Goal: Task Accomplishment & Management: Manage account settings

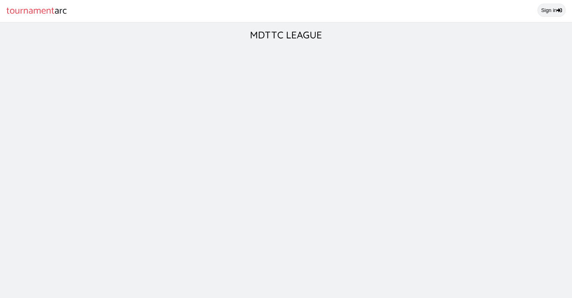
click at [548, 13] on link "Sign in" at bounding box center [552, 10] width 28 height 13
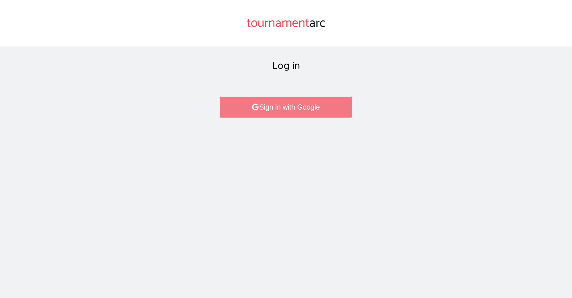
click at [261, 112] on link "Sign in with Google" at bounding box center [286, 108] width 133 height 22
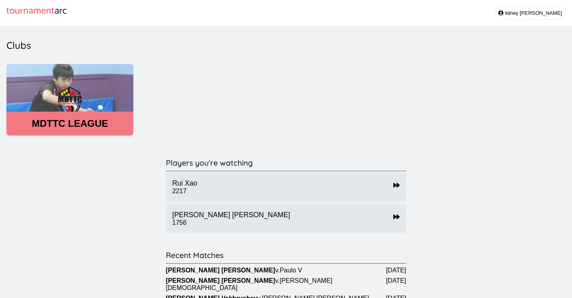
click at [90, 129] on div "MDTTC LEAGUE" at bounding box center [69, 100] width 127 height 72
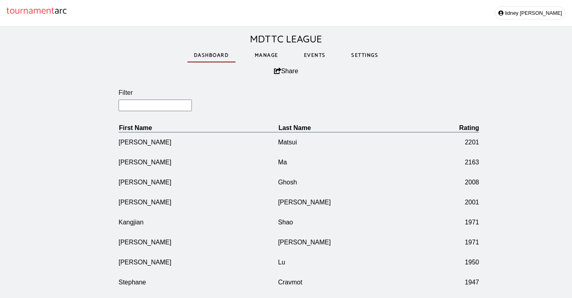
click at [271, 60] on link "Manage" at bounding box center [266, 56] width 36 height 28
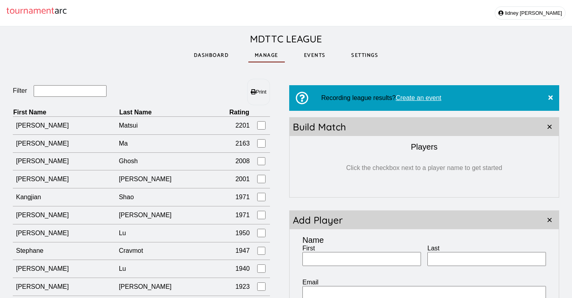
click at [77, 93] on input "Filter" at bounding box center [70, 91] width 73 height 12
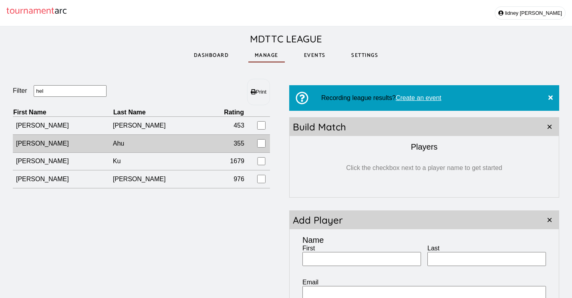
type input "hel"
click at [117, 145] on td "Ahu" at bounding box center [160, 144] width 94 height 18
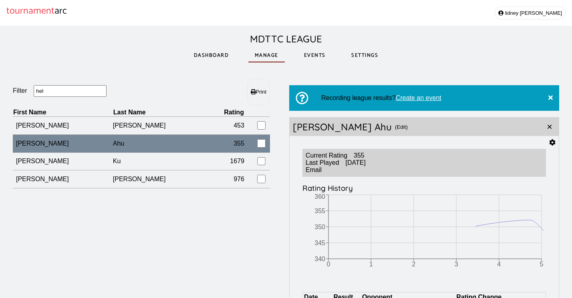
click at [550, 145] on icon at bounding box center [552, 142] width 6 height 6
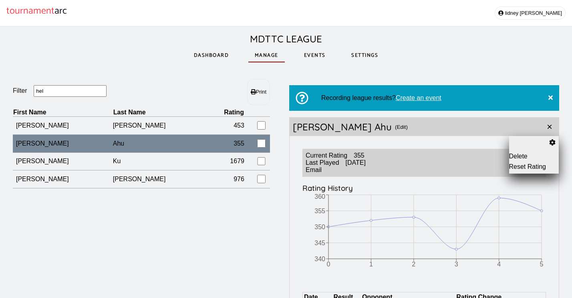
click at [363, 129] on div "Helena Ahu (Edit)" at bounding box center [415, 127] width 251 height 18
click at [395, 128] on button "(Edit)" at bounding box center [401, 127] width 13 height 18
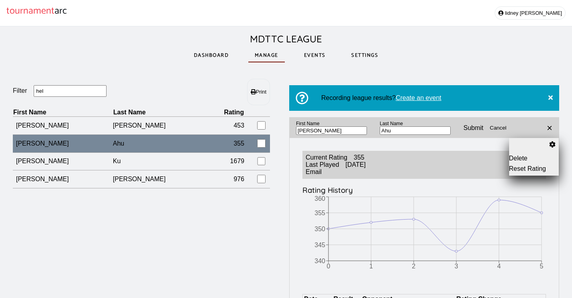
click at [388, 134] on input "Ahu" at bounding box center [415, 131] width 71 height 8
type input "Ahn"
click at [457, 129] on input "submit" at bounding box center [473, 128] width 33 height 20
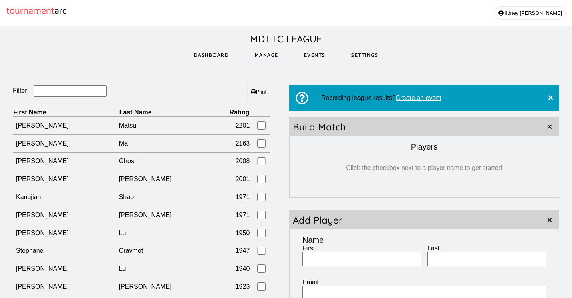
click at [53, 95] on input "Filter" at bounding box center [70, 91] width 73 height 12
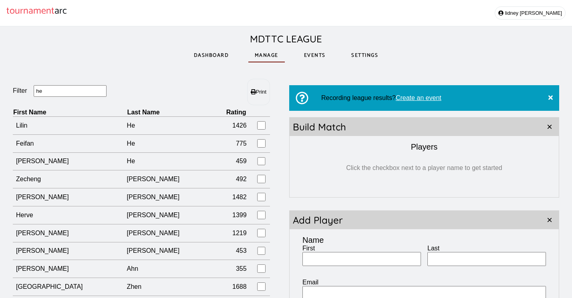
type input "h"
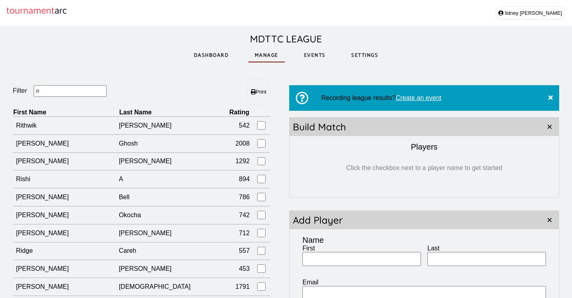
type input "rit"
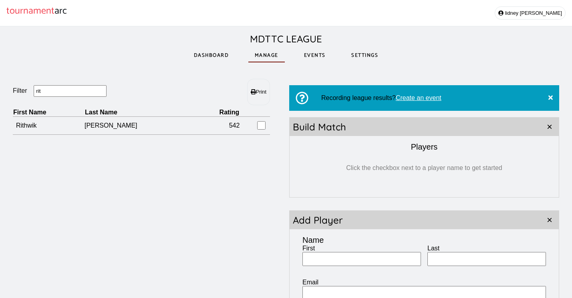
drag, startPoint x: 58, startPoint y: 88, endPoint x: 20, endPoint y: 95, distance: 38.2
click at [20, 95] on fieldset "Filter rit" at bounding box center [77, 91] width 129 height 12
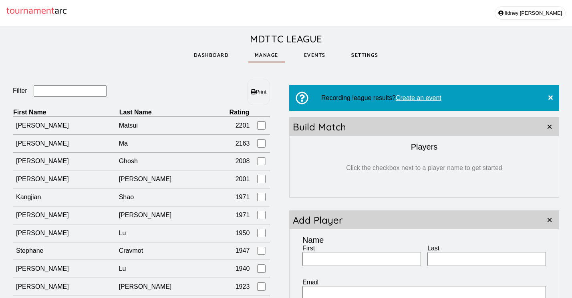
click at [335, 263] on input "First" at bounding box center [361, 259] width 119 height 14
type input "Qing"
type input "m"
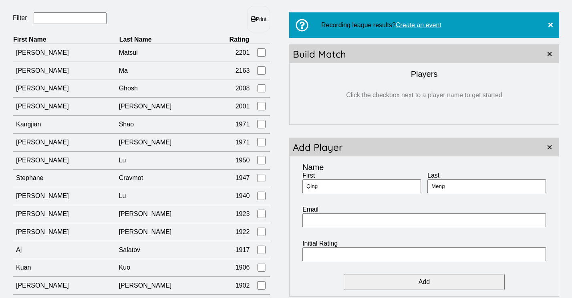
scroll to position [119, 0]
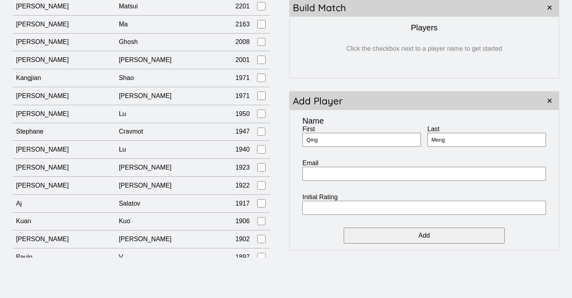
type input "Meng"
click at [349, 211] on input "Initial Rating" at bounding box center [424, 208] width 244 height 14
type input "550"
click at [450, 236] on input "Add" at bounding box center [424, 236] width 161 height 16
type input "[PERSON_NAME]"
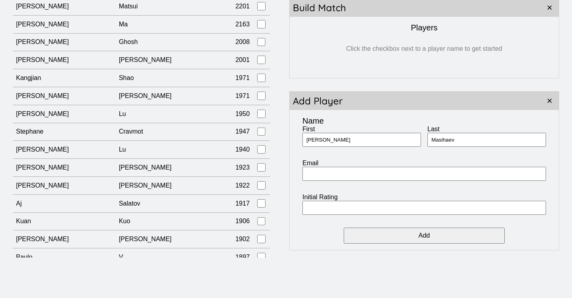
type input "Masihaev"
type input "950"
click at [409, 236] on input "Add" at bounding box center [424, 236] width 161 height 16
type input "[PERSON_NAME]"
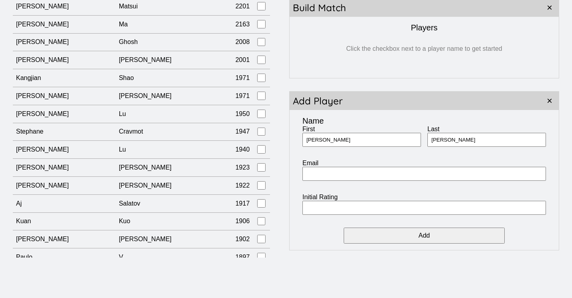
click at [378, 213] on input "Initial Rating" at bounding box center [424, 208] width 244 height 14
type input "600"
click at [417, 236] on input "Add" at bounding box center [424, 236] width 161 height 16
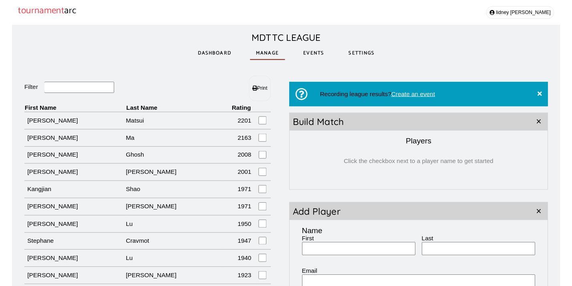
scroll to position [0, 0]
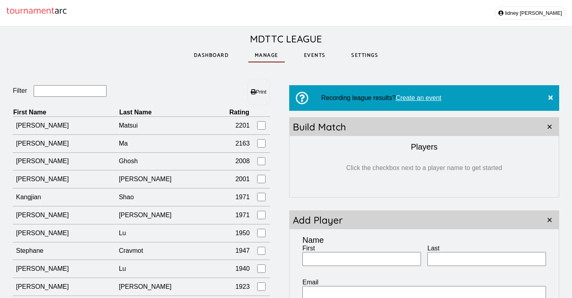
click at [307, 55] on link "Events" at bounding box center [315, 56] width 34 height 28
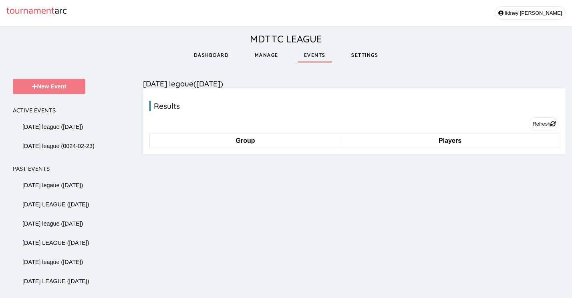
click at [73, 90] on button "New Event" at bounding box center [49, 86] width 73 height 15
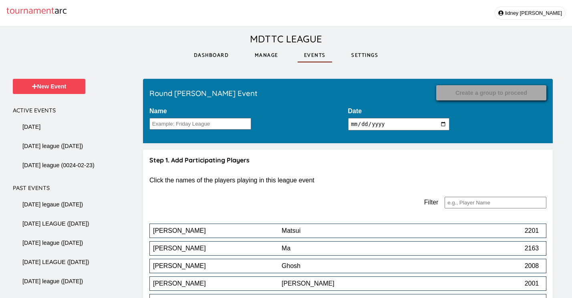
click at [386, 126] on input "2025-09-26" at bounding box center [399, 124] width 102 height 12
type input "2025-09-16"
click at [314, 202] on div "Filter" at bounding box center [347, 203] width 397 height 25
click at [175, 125] on input "Name" at bounding box center [200, 124] width 102 height 12
type input "TUESDAY LEAGUE"
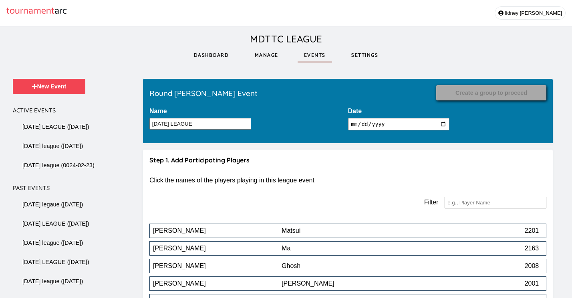
click at [386, 125] on input "2025-09-16" at bounding box center [399, 124] width 102 height 12
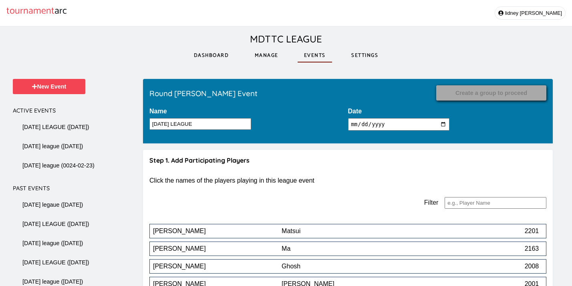
scroll to position [1413, 0]
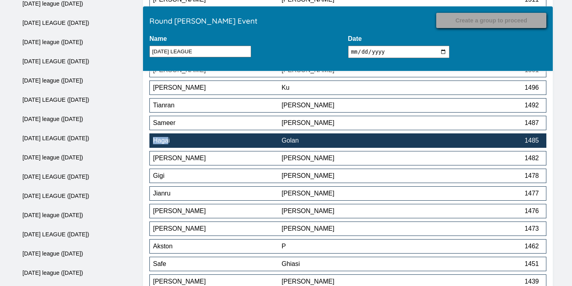
click at [338, 142] on div "Golan" at bounding box center [346, 140] width 129 height 7
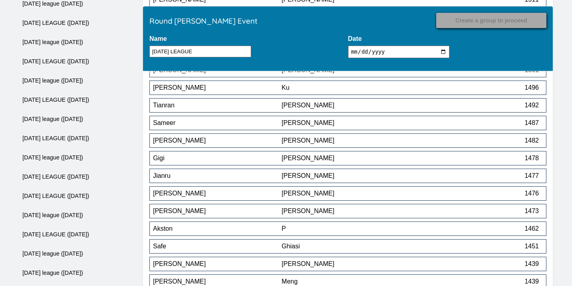
scroll to position [1765, 0]
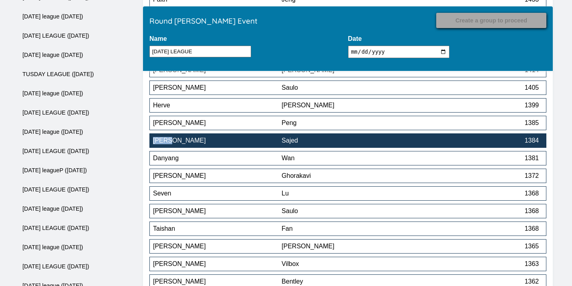
click at [325, 142] on div "Sajed" at bounding box center [346, 140] width 129 height 7
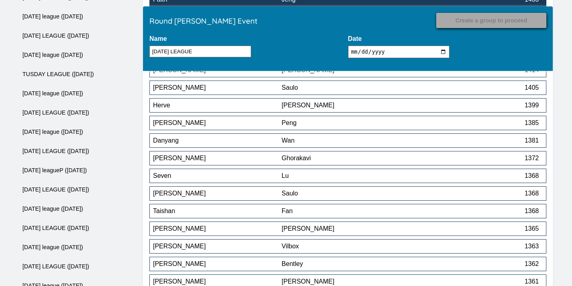
scroll to position [1589, 0]
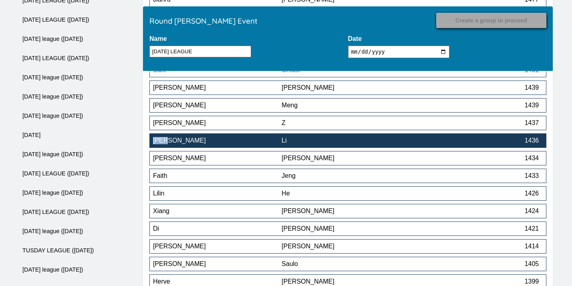
click at [298, 147] on button "Ryan Li 1436" at bounding box center [347, 140] width 397 height 14
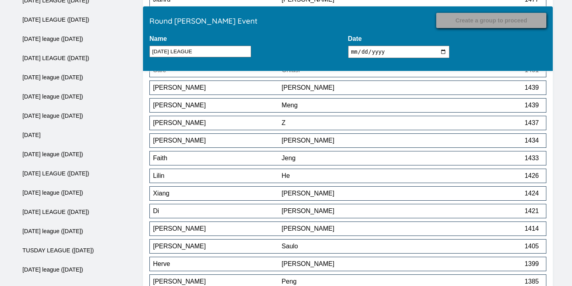
scroll to position [2417, 0]
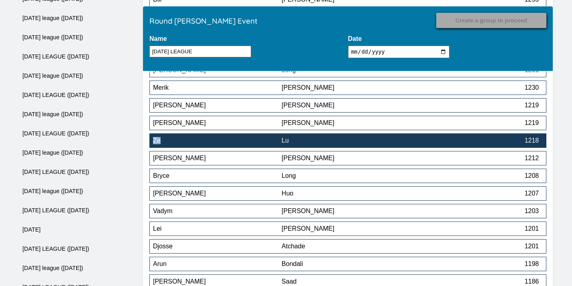
click at [327, 139] on div "Lu" at bounding box center [346, 140] width 129 height 7
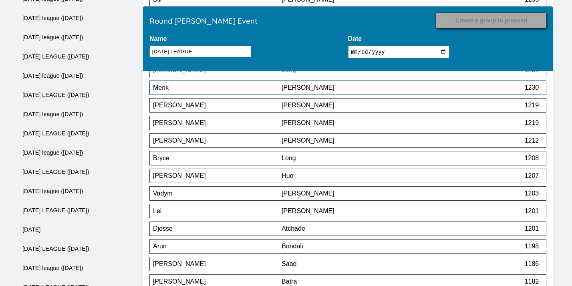
scroll to position [2576, 0]
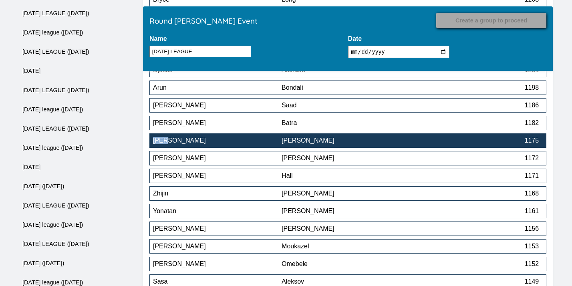
click at [297, 144] on div "[PERSON_NAME]" at bounding box center [346, 140] width 129 height 7
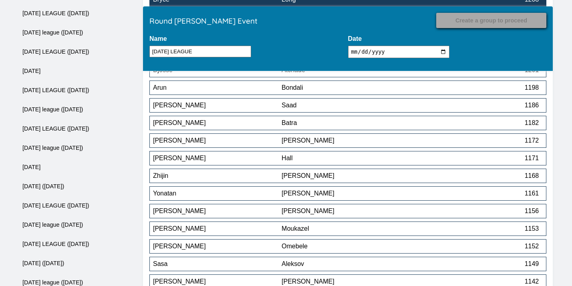
scroll to position [2911, 0]
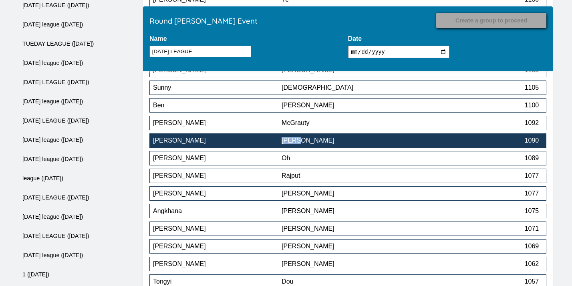
click at [311, 144] on div "[PERSON_NAME]" at bounding box center [346, 140] width 129 height 7
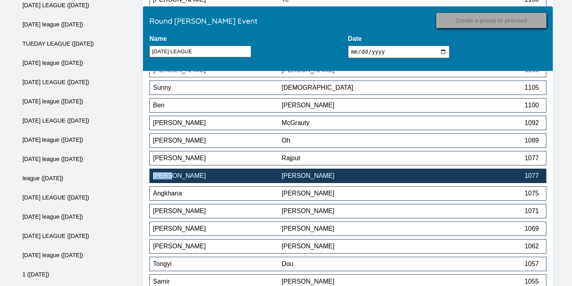
click at [290, 179] on div "[PERSON_NAME]" at bounding box center [346, 175] width 129 height 7
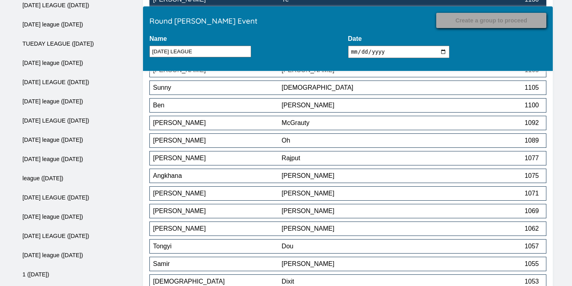
scroll to position [2682, 0]
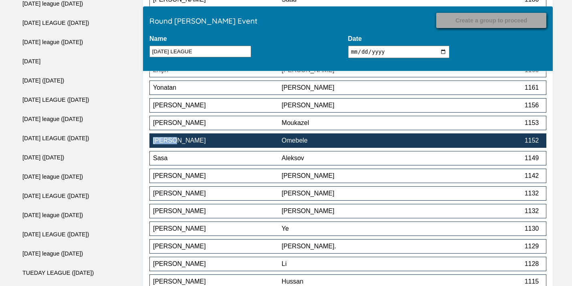
click at [250, 144] on div "[PERSON_NAME]" at bounding box center [217, 140] width 129 height 7
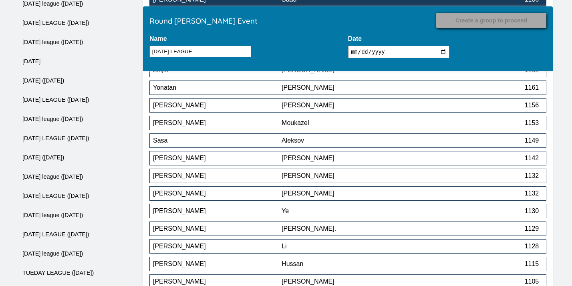
scroll to position [3352, 0]
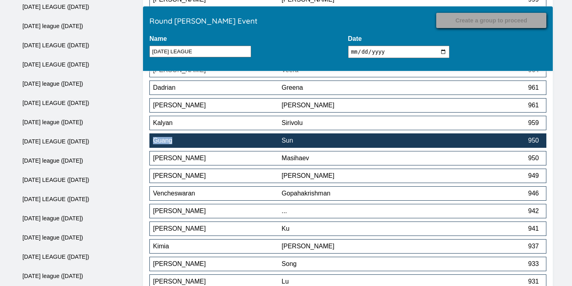
click at [236, 143] on div "Guang" at bounding box center [217, 140] width 129 height 7
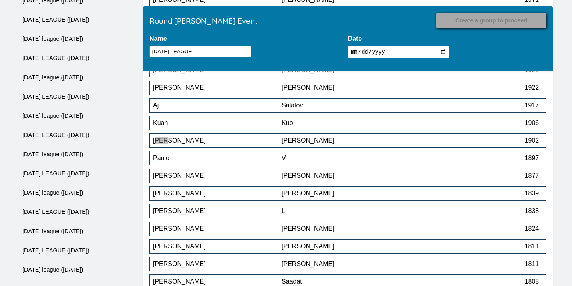
scroll to position [3616, 0]
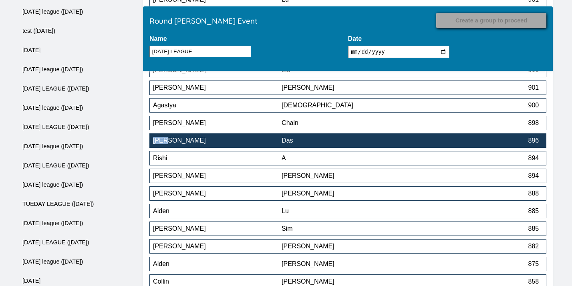
click at [285, 144] on div "Das" at bounding box center [346, 140] width 129 height 7
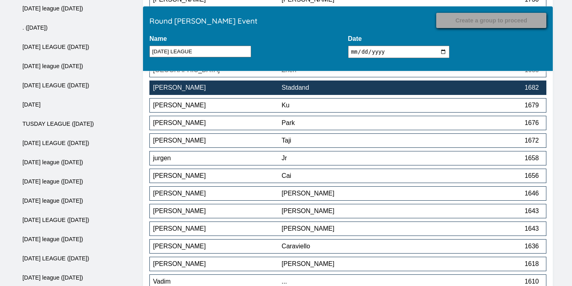
scroll to position [3757, 0]
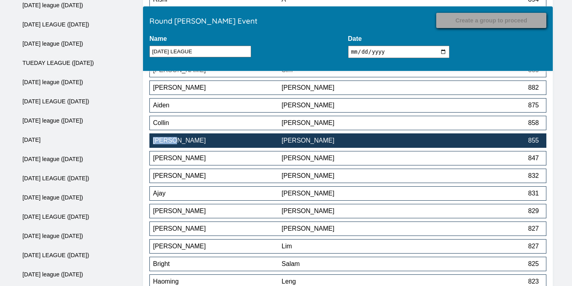
click at [315, 144] on div "[PERSON_NAME]" at bounding box center [346, 140] width 129 height 7
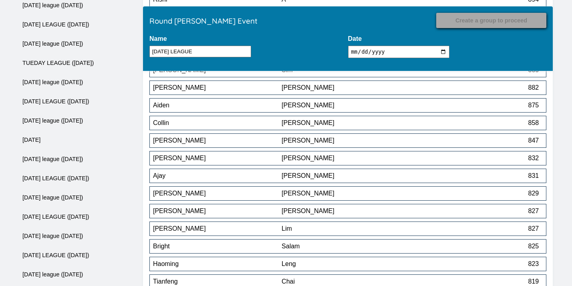
scroll to position [4004, 0]
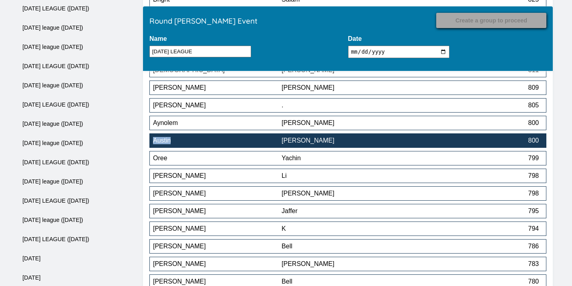
click at [245, 139] on div "Austin" at bounding box center [217, 140] width 129 height 7
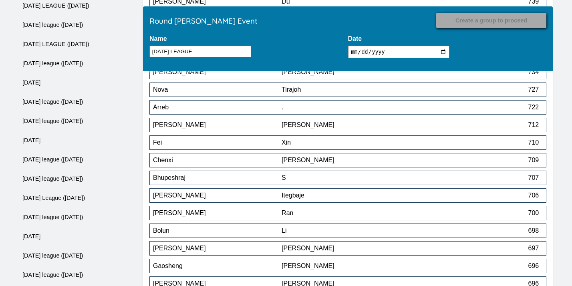
scroll to position [4597, 0]
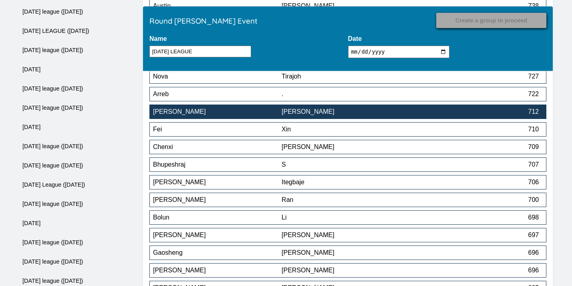
click at [311, 115] on div "[PERSON_NAME]" at bounding box center [346, 111] width 129 height 7
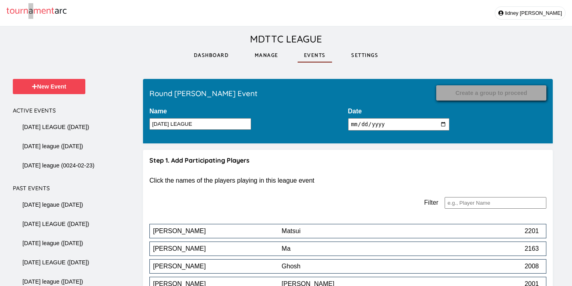
scroll to position [5872, 0]
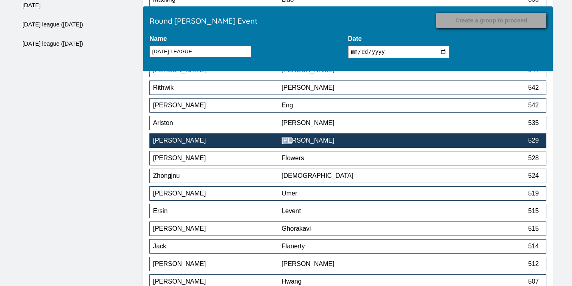
click at [379, 141] on div "[PERSON_NAME]" at bounding box center [346, 140] width 129 height 7
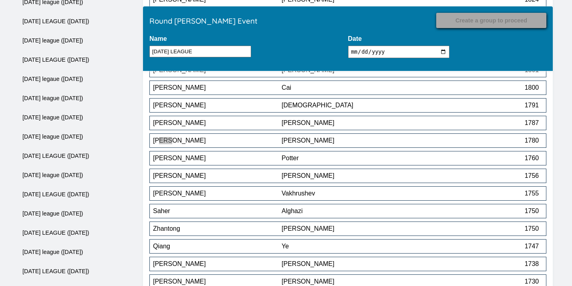
scroll to position [4674, 0]
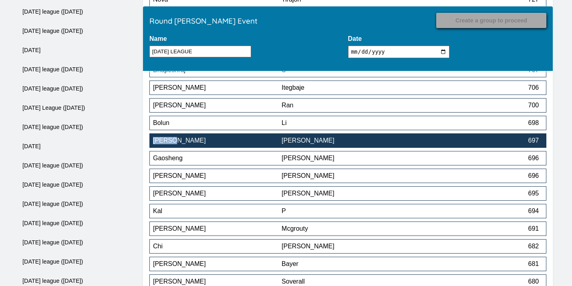
click at [336, 144] on div "[PERSON_NAME]" at bounding box center [346, 140] width 129 height 7
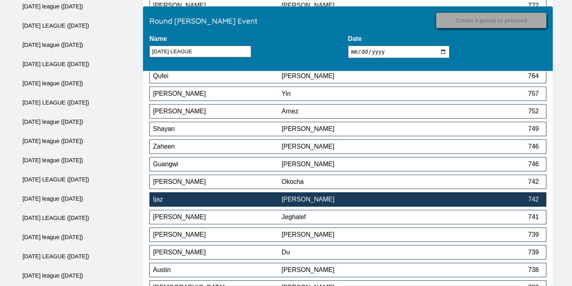
scroll to position [4334, 0]
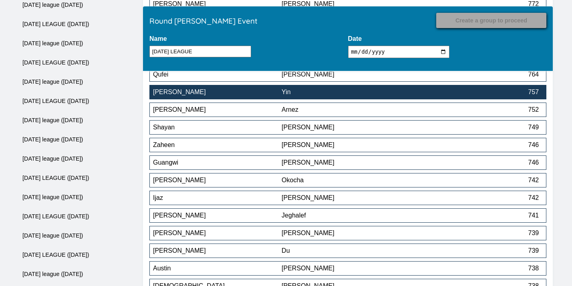
click at [308, 95] on div "Yin" at bounding box center [346, 92] width 129 height 7
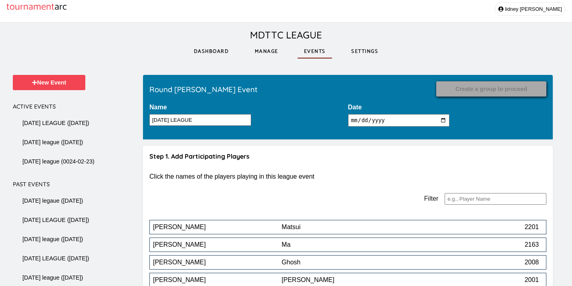
scroll to position [5784, 0]
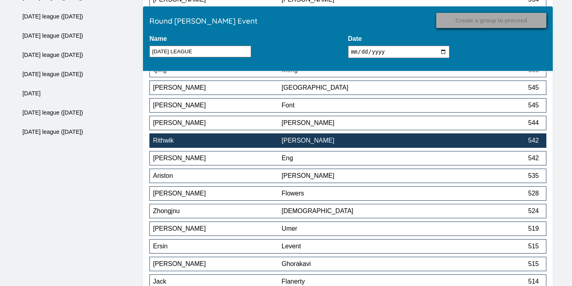
click at [391, 141] on div "[PERSON_NAME]" at bounding box center [346, 140] width 129 height 7
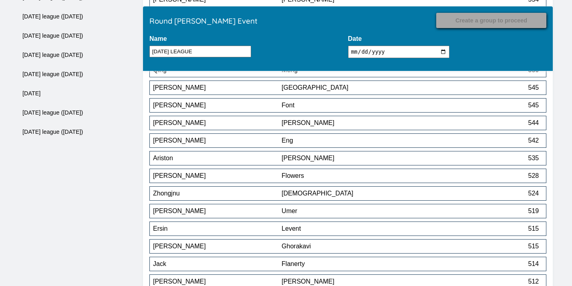
scroll to position [5961, 0]
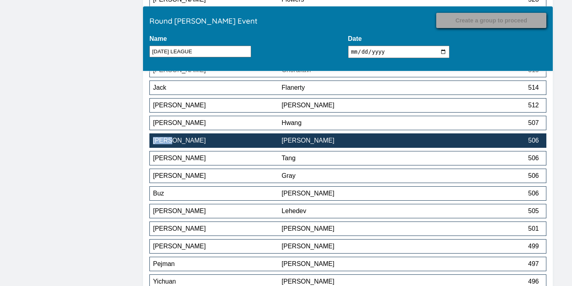
click at [300, 147] on button "Karen Gushiken 506" at bounding box center [347, 140] width 397 height 14
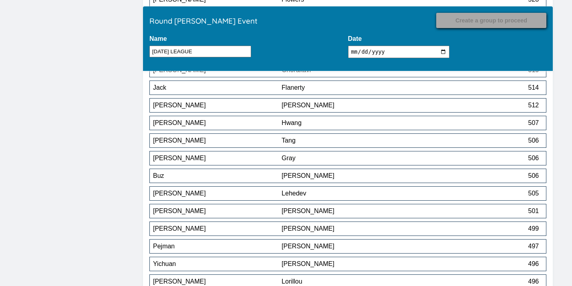
scroll to position [6331, 0]
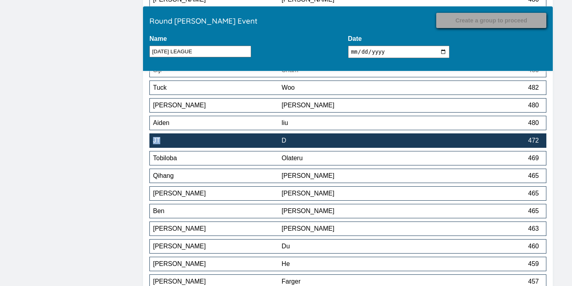
click at [275, 144] on div "JT" at bounding box center [217, 140] width 129 height 7
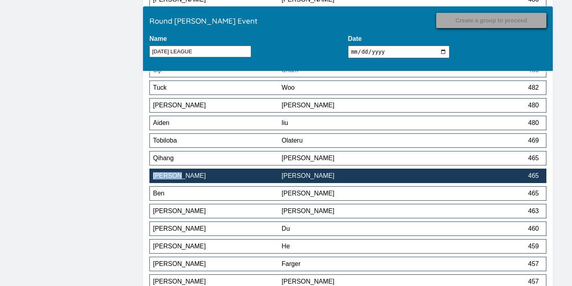
click at [211, 178] on div "[PERSON_NAME]" at bounding box center [217, 175] width 129 height 7
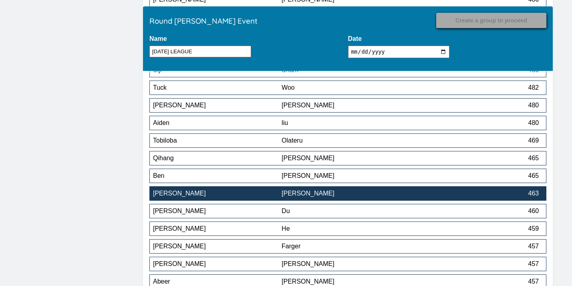
scroll to position [6346, 0]
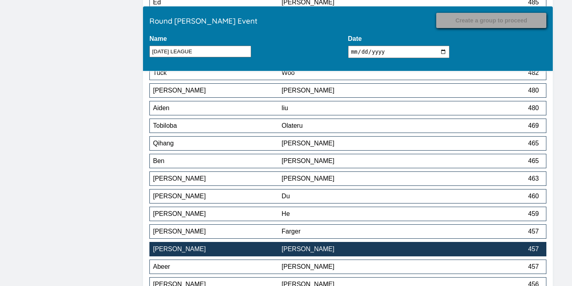
click at [215, 248] on div "[PERSON_NAME]" at bounding box center [217, 249] width 129 height 7
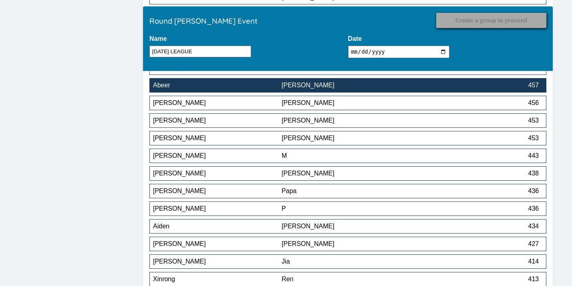
scroll to position [6517, 0]
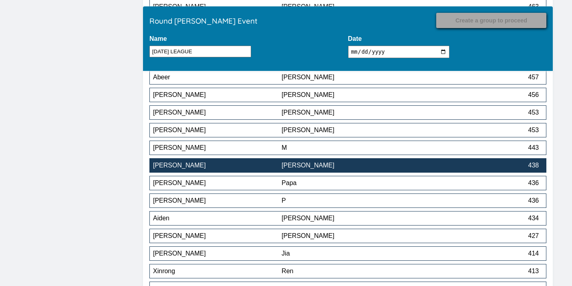
click at [258, 169] on div "[PERSON_NAME]" at bounding box center [217, 165] width 129 height 7
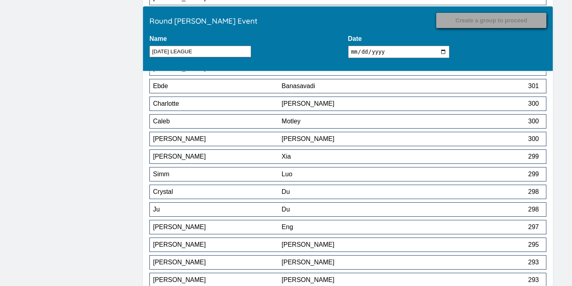
scroll to position [7235, 0]
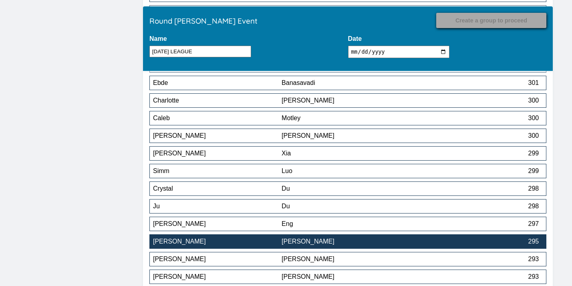
click at [208, 242] on div "[PERSON_NAME]" at bounding box center [217, 241] width 129 height 7
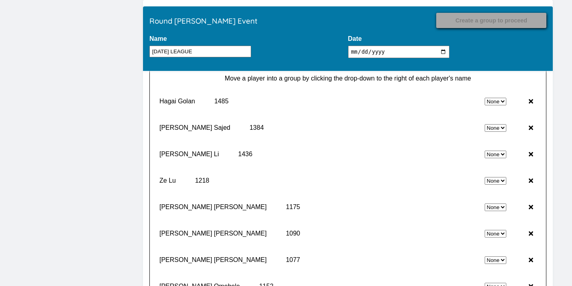
scroll to position [7868, 0]
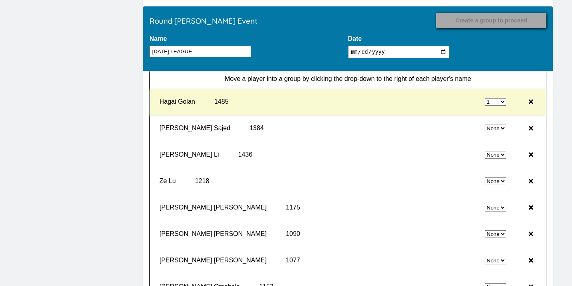
select select "0"
select select "1"
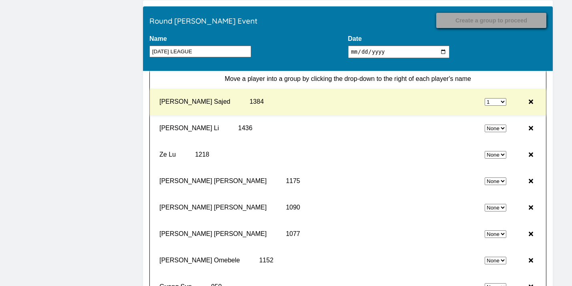
select select "0"
select select "1"
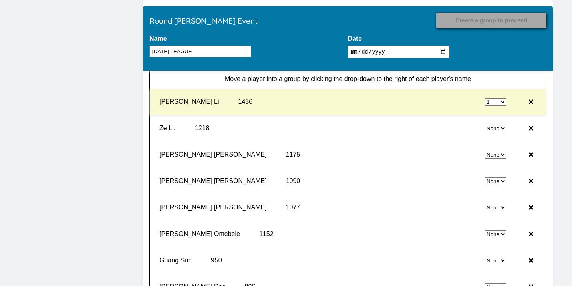
select select "0"
select select "1"
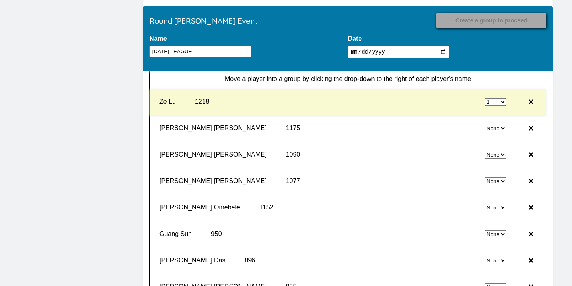
select select "0"
select select "1"
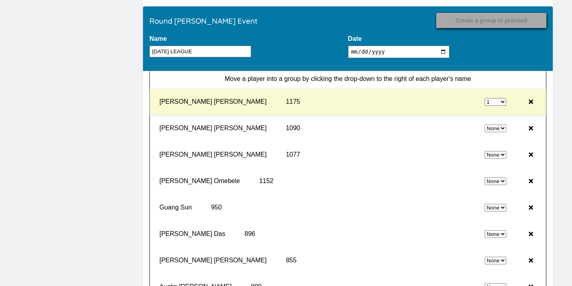
select select "0"
select select "1"
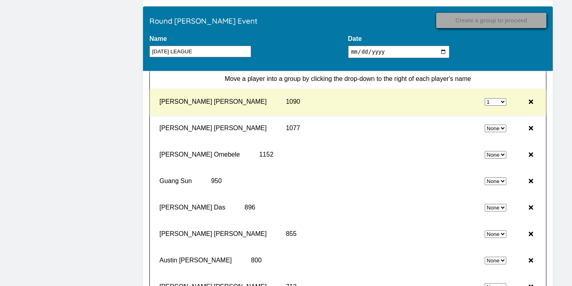
select select "0"
select select "1"
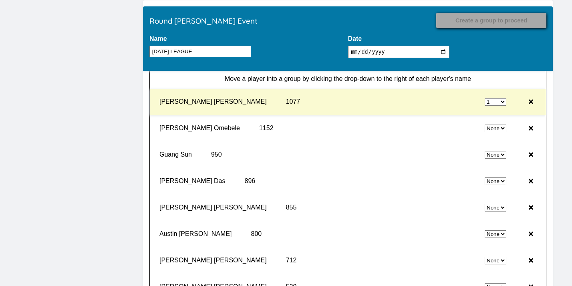
select select "0"
select select "1"
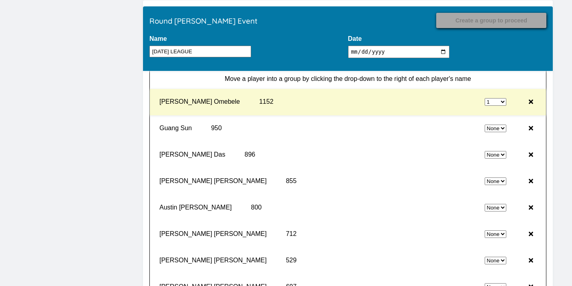
select select "0"
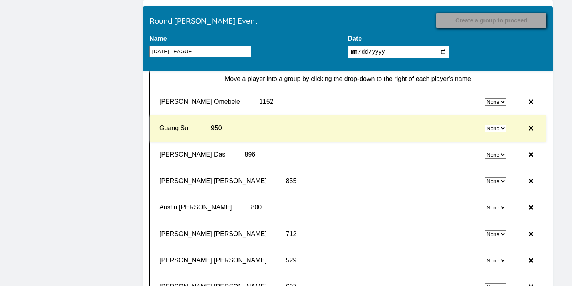
select select "1"
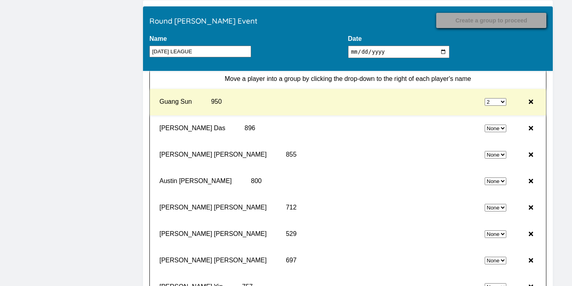
select select "0"
select select "2"
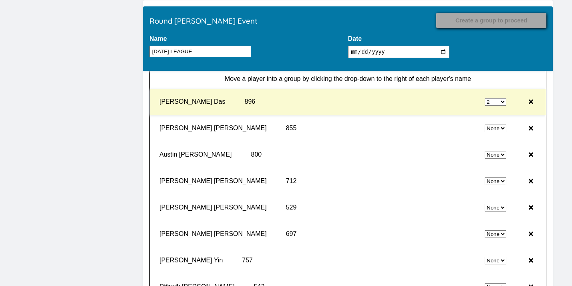
select select "0"
select select "2"
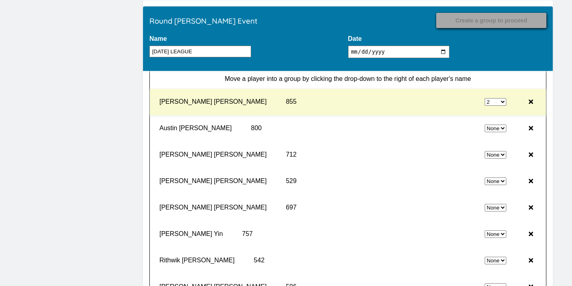
select select "0"
select select "2"
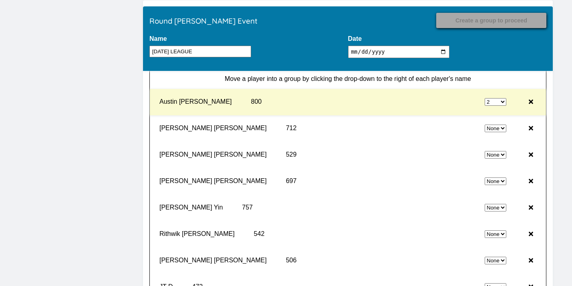
select select "0"
select select "2"
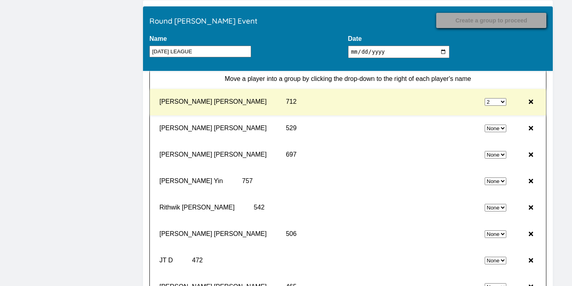
select select "0"
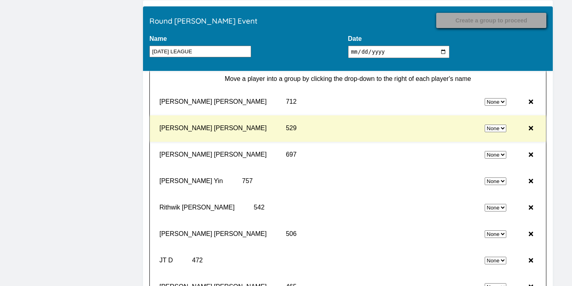
select select "2"
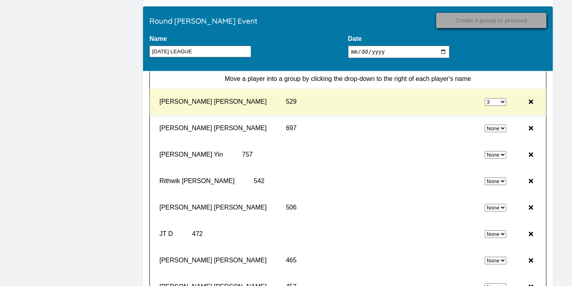
select select "0"
select select "3"
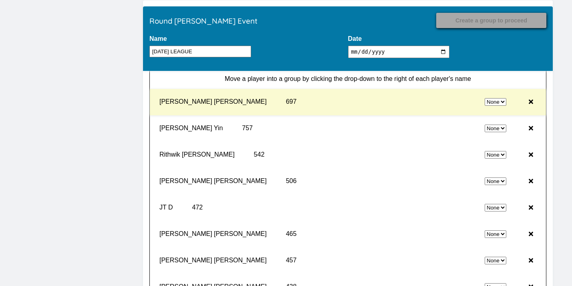
click at [495, 101] on div "None 1 2 3 4" at bounding box center [410, 102] width 197 height 20
select select "0"
select select "3"
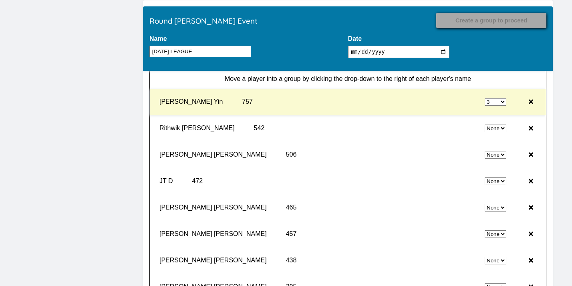
select select "0"
select select "3"
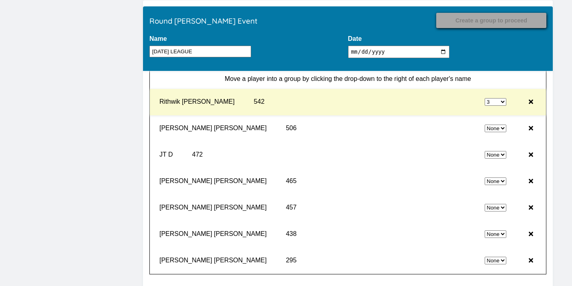
select select "0"
select select "3"
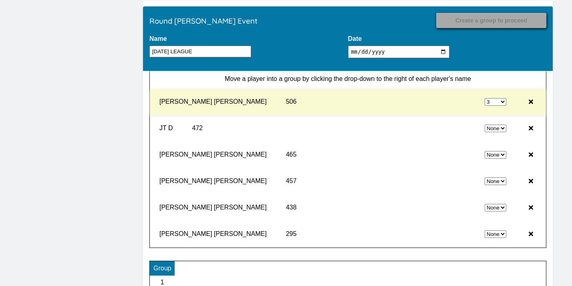
select select "0"
select select "3"
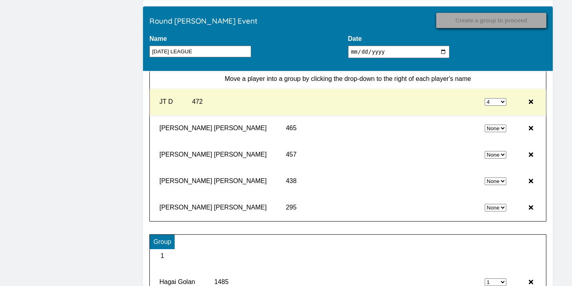
select select "0"
select select "4"
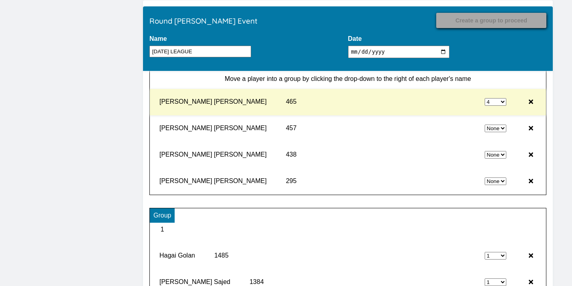
select select "0"
select select "4"
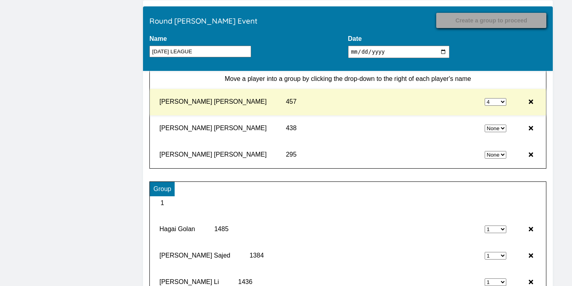
select select "0"
select select "4"
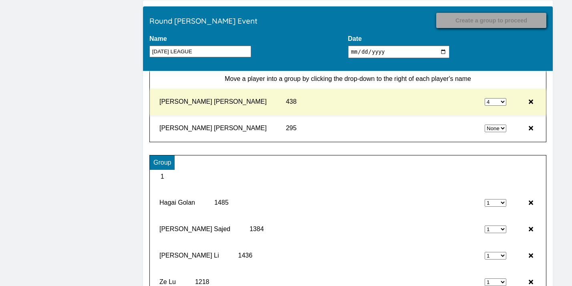
select select "0"
select select "4"
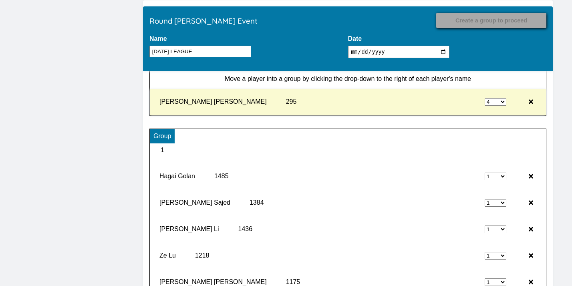
type input "Record Results"
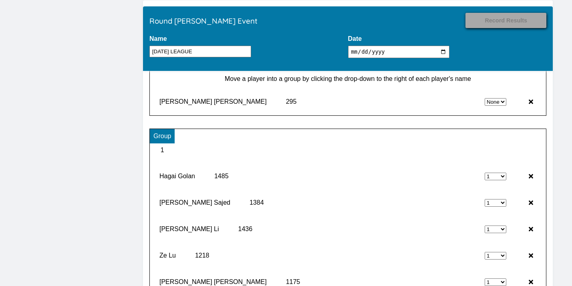
select select "4"
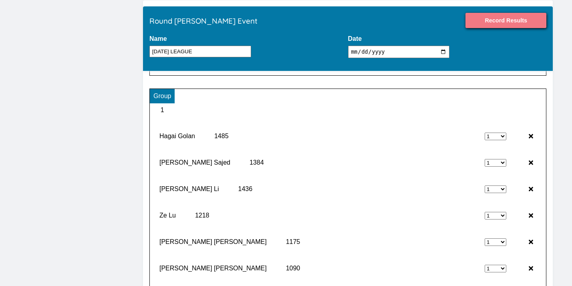
click at [507, 23] on input "Record Results" at bounding box center [506, 20] width 81 height 15
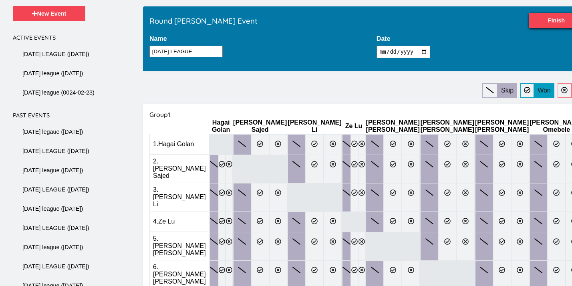
scroll to position [73, 0]
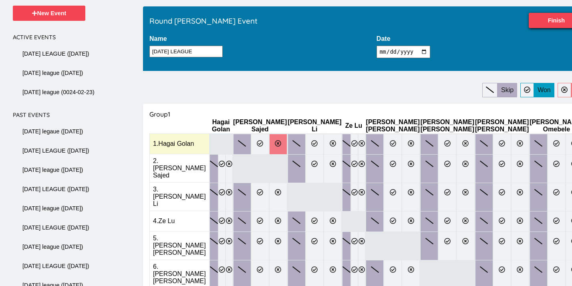
click at [287, 143] on label at bounding box center [278, 144] width 18 height 21
click at [0, 0] on input "radio" at bounding box center [0, 0] width 0 height 0
click at [351, 140] on icon at bounding box center [354, 143] width 6 height 6
click at [0, 0] on input "radio" at bounding box center [0, 0] width 0 height 0
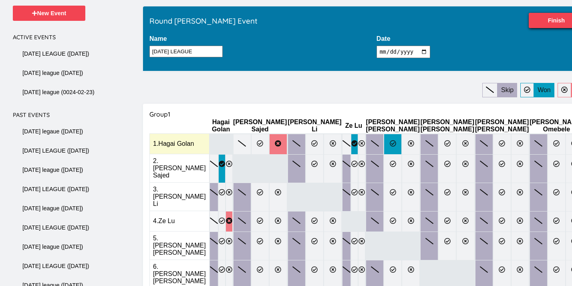
click at [390, 142] on icon at bounding box center [393, 143] width 6 height 6
click at [0, 0] on input "radio" at bounding box center [0, 0] width 0 height 0
click at [444, 141] on icon at bounding box center [447, 143] width 6 height 6
click at [0, 0] on input "radio" at bounding box center [0, 0] width 0 height 0
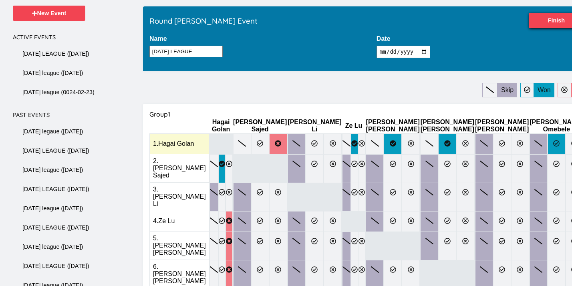
click at [553, 140] on icon at bounding box center [556, 143] width 6 height 6
click at [0, 0] on input "radio" at bounding box center [0, 0] width 0 height 0
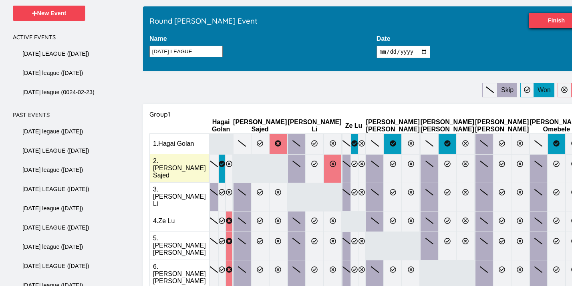
click at [330, 162] on icon at bounding box center [333, 164] width 6 height 6
click at [0, 0] on input "radio" at bounding box center [0, 0] width 0 height 0
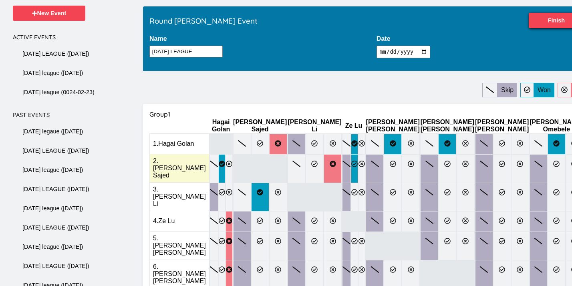
click at [351, 164] on label at bounding box center [354, 168] width 7 height 29
click at [0, 0] on input "radio" at bounding box center [0, 0] width 0 height 0
click at [384, 164] on label at bounding box center [393, 168] width 18 height 29
click at [0, 0] on input "radio" at bounding box center [0, 0] width 0 height 0
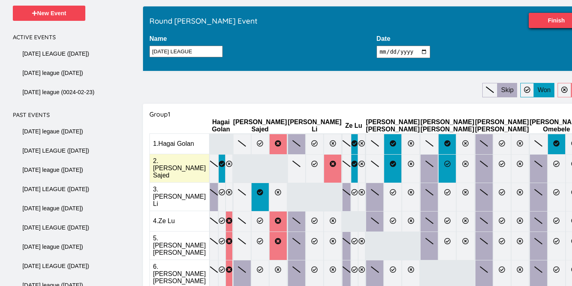
click at [438, 163] on label at bounding box center [447, 168] width 18 height 29
click at [0, 0] on input "radio" at bounding box center [0, 0] width 0 height 0
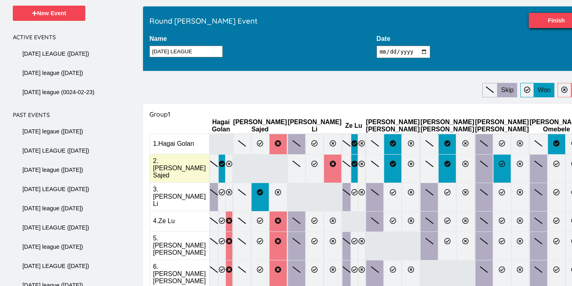
click at [499, 161] on icon at bounding box center [502, 164] width 6 height 6
click at [0, 0] on input "radio" at bounding box center [0, 0] width 0 height 0
click at [553, 161] on icon at bounding box center [556, 164] width 6 height 6
click at [0, 0] on input "radio" at bounding box center [0, 0] width 0 height 0
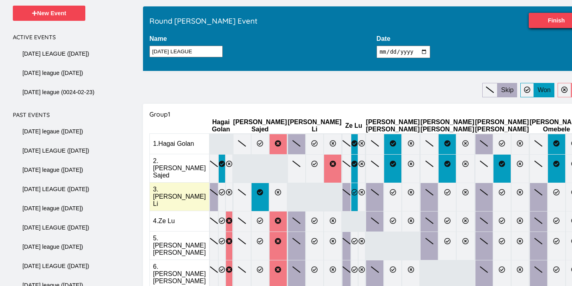
click at [351, 189] on icon at bounding box center [354, 192] width 6 height 6
click at [0, 0] on input "radio" at bounding box center [0, 0] width 0 height 0
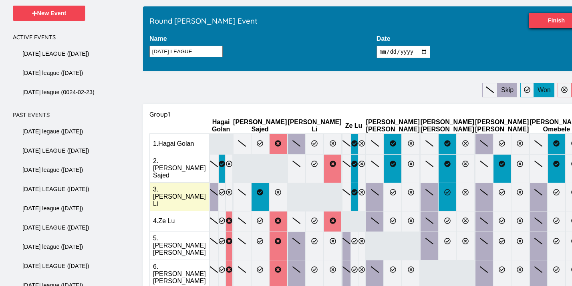
click at [438, 183] on label at bounding box center [447, 197] width 18 height 29
click at [0, 0] on input "radio" at bounding box center [0, 0] width 0 height 0
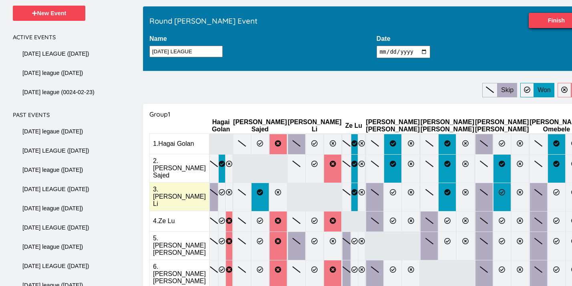
click at [499, 189] on icon at bounding box center [502, 192] width 6 height 6
click at [0, 0] on input "radio" at bounding box center [0, 0] width 0 height 0
click at [554, 189] on icon at bounding box center [557, 192] width 6 height 6
click at [0, 0] on input "radio" at bounding box center [0, 0] width 0 height 0
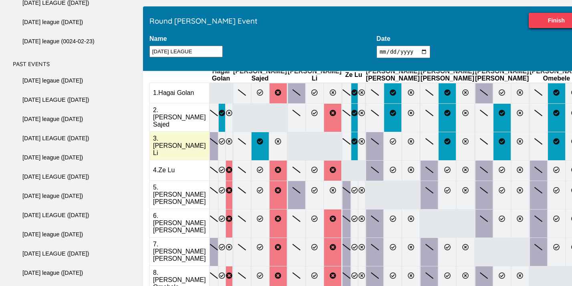
scroll to position [125, 0]
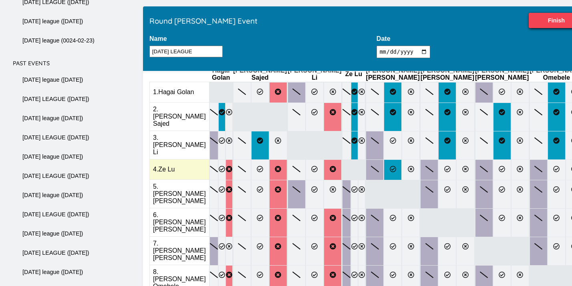
click at [384, 159] on label at bounding box center [393, 169] width 18 height 21
click at [0, 0] on input "radio" at bounding box center [0, 0] width 0 height 0
click at [438, 159] on label at bounding box center [447, 169] width 18 height 21
click at [0, 0] on input "radio" at bounding box center [0, 0] width 0 height 0
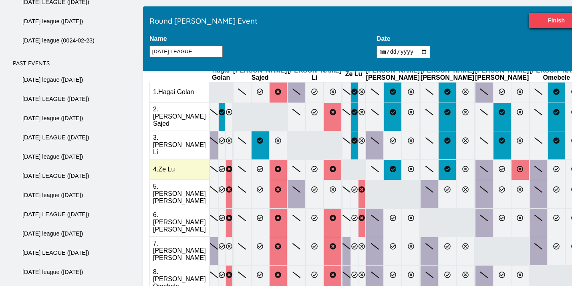
click at [511, 159] on label at bounding box center [520, 169] width 18 height 21
click at [0, 0] on input "radio" at bounding box center [0, 0] width 0 height 0
click at [548, 159] on label at bounding box center [557, 169] width 18 height 21
click at [0, 0] on input "radio" at bounding box center [0, 0] width 0 height 0
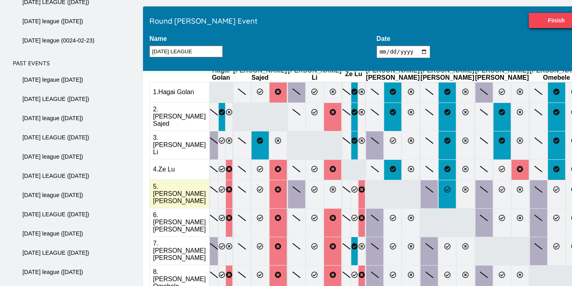
click at [444, 186] on icon at bounding box center [447, 189] width 6 height 6
click at [0, 0] on input "radio" at bounding box center [0, 0] width 0 height 0
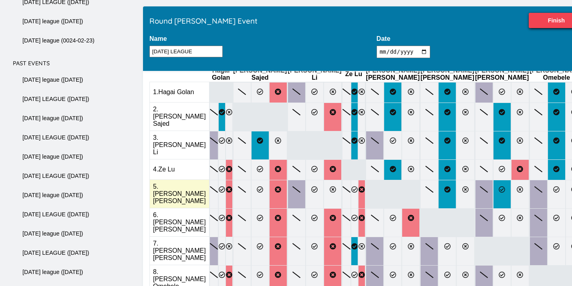
click at [499, 186] on icon at bounding box center [502, 189] width 6 height 6
click at [0, 0] on input "radio" at bounding box center [0, 0] width 0 height 0
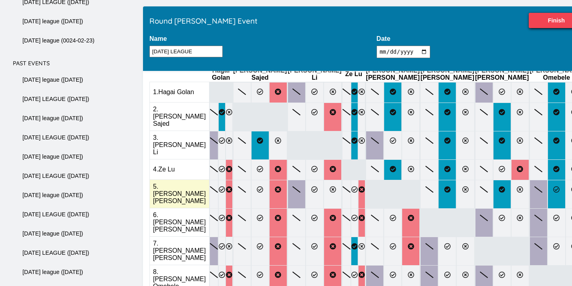
click at [548, 180] on label at bounding box center [557, 194] width 18 height 29
click at [0, 0] on input "radio" at bounding box center [0, 0] width 0 height 0
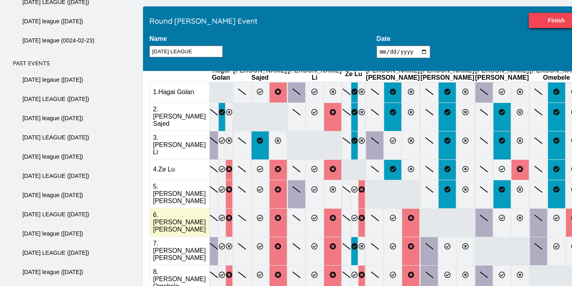
click at [571, 215] on icon at bounding box center [574, 218] width 6 height 6
click at [0, 0] on input "radio" at bounding box center [0, 0] width 0 height 0
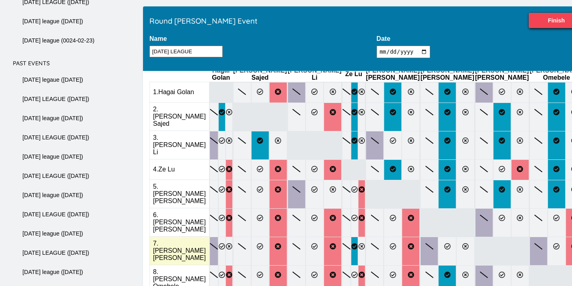
click at [572, 243] on icon at bounding box center [575, 246] width 6 height 6
click at [0, 0] on input "radio" at bounding box center [0, 0] width 0 height 0
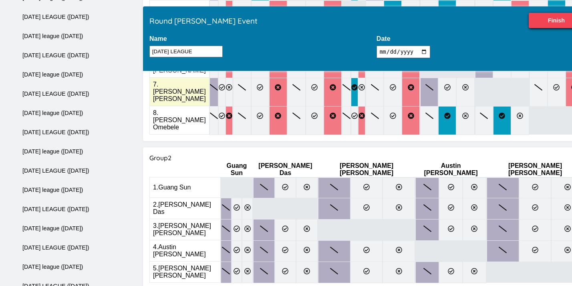
scroll to position [285, 0]
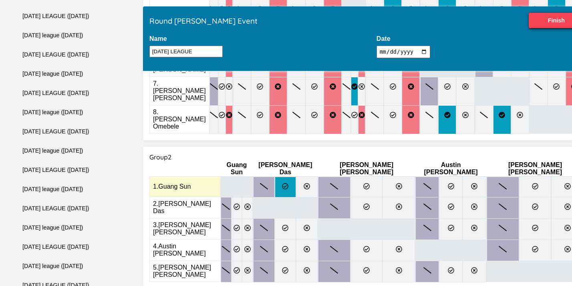
click at [296, 177] on label at bounding box center [286, 187] width 22 height 21
click at [0, 0] on input "radio" at bounding box center [0, 0] width 0 height 0
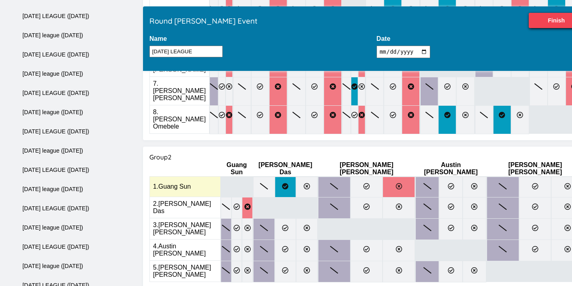
click at [396, 183] on icon at bounding box center [399, 186] width 6 height 6
click at [0, 0] on input "radio" at bounding box center [0, 0] width 0 height 0
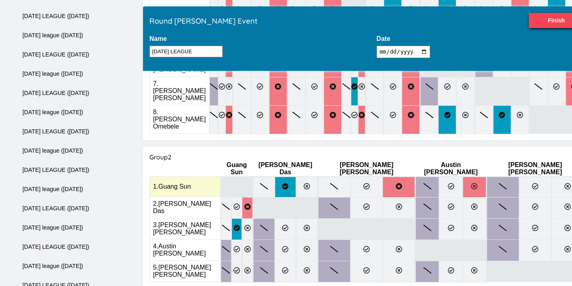
click at [472, 177] on label at bounding box center [475, 187] width 24 height 21
click at [0, 0] on input "radio" at bounding box center [0, 0] width 0 height 0
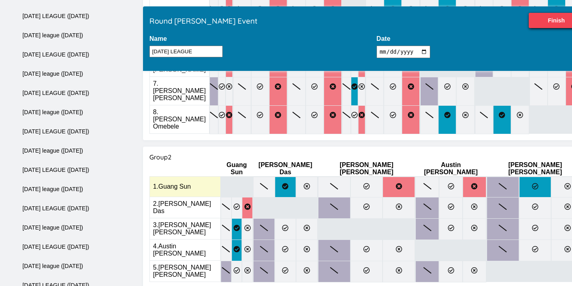
click at [532, 183] on icon at bounding box center [535, 186] width 6 height 6
click at [0, 0] on input "radio" at bounding box center [0, 0] width 0 height 0
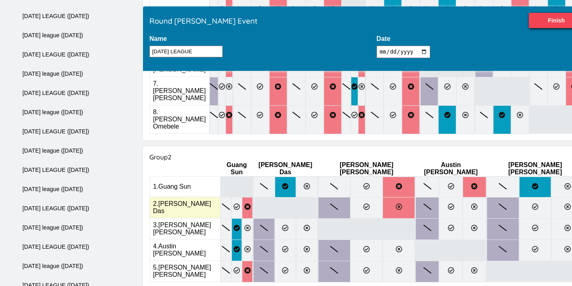
click at [396, 204] on icon at bounding box center [399, 207] width 6 height 6
click at [0, 0] on input "radio" at bounding box center [0, 0] width 0 height 0
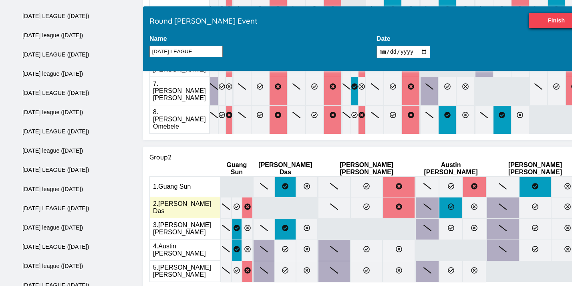
click at [447, 197] on label at bounding box center [451, 208] width 24 height 22
click at [0, 0] on input "radio" at bounding box center [0, 0] width 0 height 0
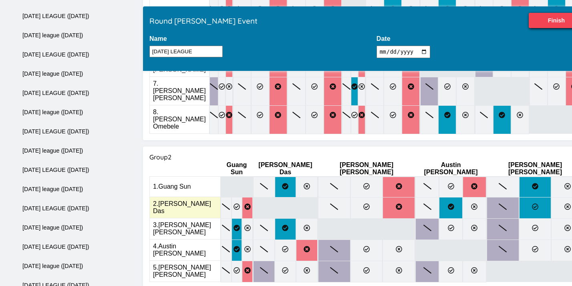
click at [519, 197] on label at bounding box center [535, 208] width 32 height 22
click at [0, 0] on input "radio" at bounding box center [0, 0] width 0 height 0
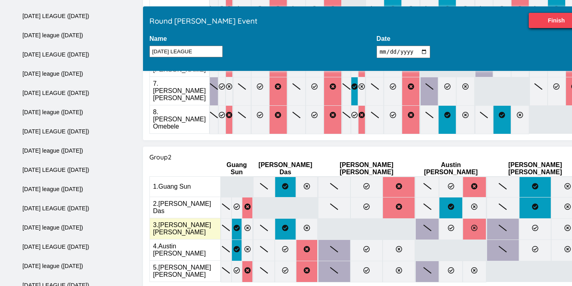
click at [464, 218] on label at bounding box center [475, 229] width 24 height 22
click at [0, 0] on input "radio" at bounding box center [0, 0] width 0 height 0
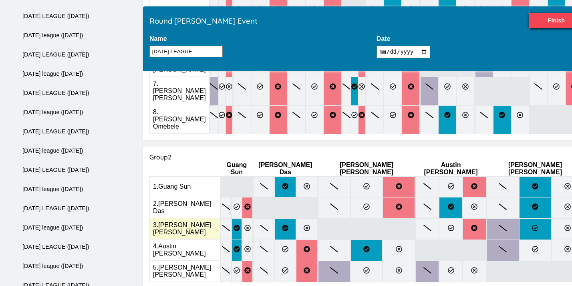
click at [519, 218] on label at bounding box center [535, 229] width 32 height 22
click at [0, 0] on input "radio" at bounding box center [0, 0] width 0 height 0
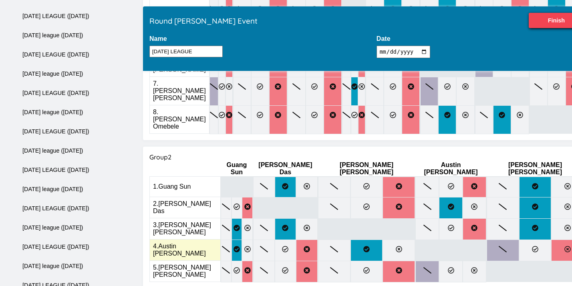
click at [551, 240] on label at bounding box center [567, 251] width 32 height 22
click at [0, 0] on input "radio" at bounding box center [0, 0] width 0 height 0
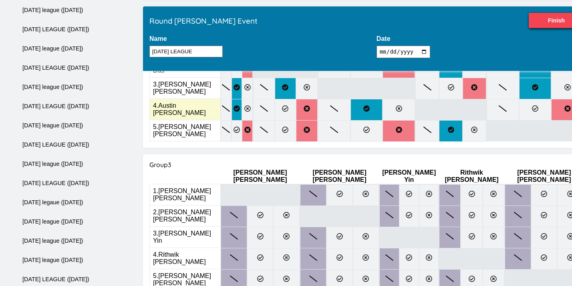
scroll to position [426, 0]
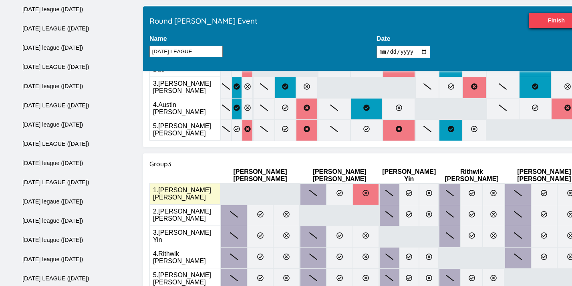
click at [355, 183] on label at bounding box center [366, 194] width 26 height 22
click at [0, 0] on input "radio" at bounding box center [0, 0] width 0 height 0
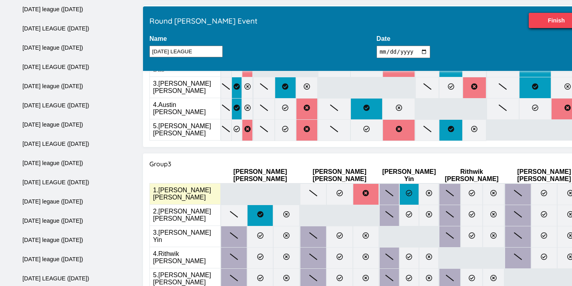
click at [406, 190] on icon at bounding box center [409, 193] width 6 height 6
click at [0, 0] on input "radio" at bounding box center [0, 0] width 0 height 0
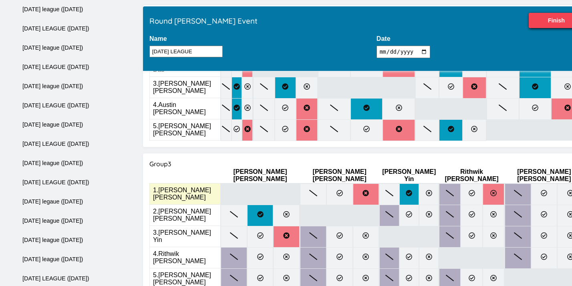
click at [490, 190] on icon at bounding box center [493, 193] width 6 height 6
click at [0, 0] on input "radio" at bounding box center [0, 0] width 0 height 0
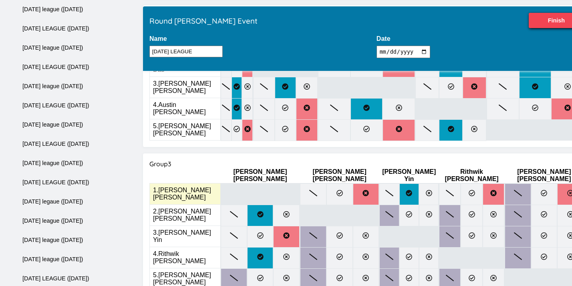
click at [557, 183] on label at bounding box center [570, 194] width 26 height 22
click at [0, 0] on input "radio" at bounding box center [0, 0] width 0 height 0
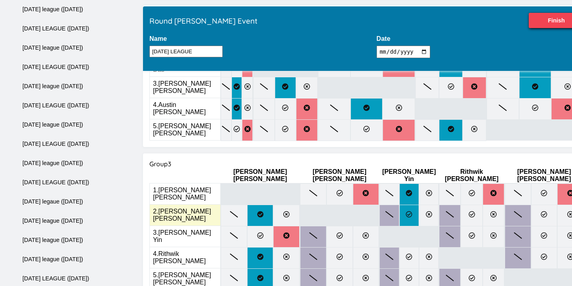
click at [406, 211] on icon at bounding box center [409, 214] width 6 height 6
click at [0, 0] on input "radio" at bounding box center [0, 0] width 0 height 0
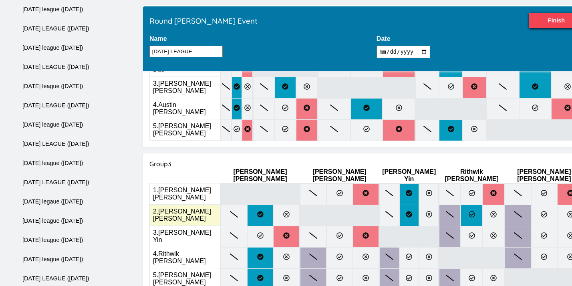
click at [469, 211] on icon at bounding box center [472, 214] width 6 height 6
click at [0, 0] on input "radio" at bounding box center [0, 0] width 0 height 0
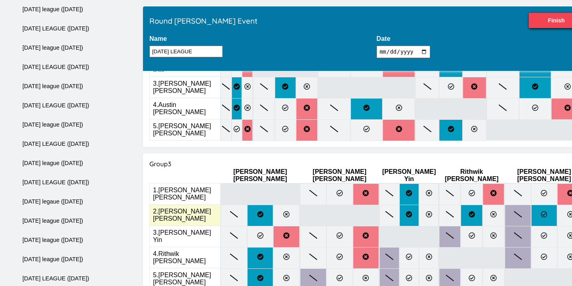
click at [531, 205] on label at bounding box center [544, 216] width 26 height 22
click at [0, 0] on input "radio" at bounding box center [0, 0] width 0 height 0
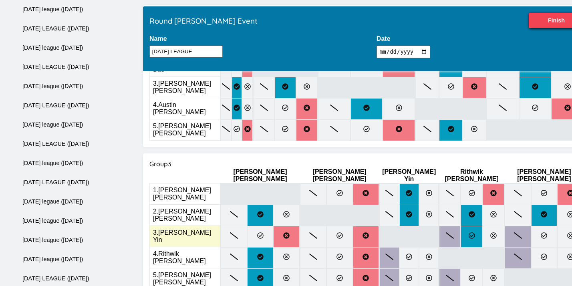
click at [461, 226] on label at bounding box center [472, 237] width 22 height 22
click at [0, 0] on input "radio" at bounding box center [0, 0] width 0 height 0
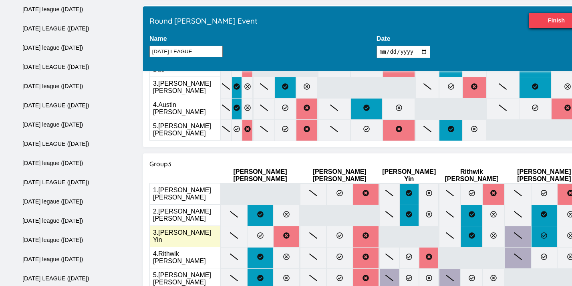
click at [541, 232] on icon at bounding box center [544, 235] width 6 height 6
click at [0, 0] on input "radio" at bounding box center [0, 0] width 0 height 0
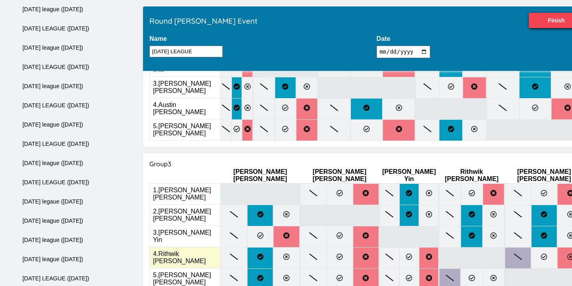
click at [567, 254] on icon at bounding box center [570, 257] width 6 height 6
click at [0, 0] on input "radio" at bounding box center [0, 0] width 0 height 0
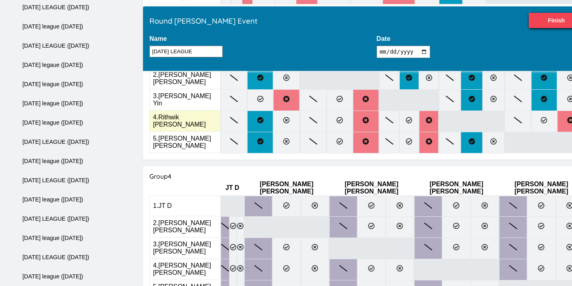
scroll to position [561, 0]
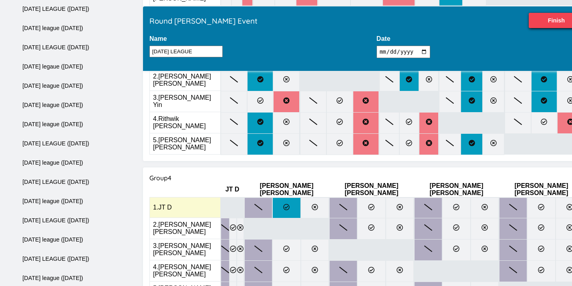
click at [300, 198] on label at bounding box center [286, 208] width 28 height 21
click at [0, 0] on input "radio" at bounding box center [0, 0] width 0 height 0
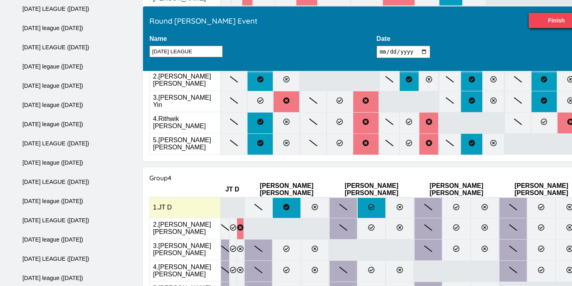
click at [373, 204] on icon at bounding box center [371, 207] width 6 height 6
click at [0, 0] on input "radio" at bounding box center [0, 0] width 0 height 0
click at [471, 198] on label at bounding box center [485, 208] width 28 height 21
click at [0, 0] on input "radio" at bounding box center [0, 0] width 0 height 0
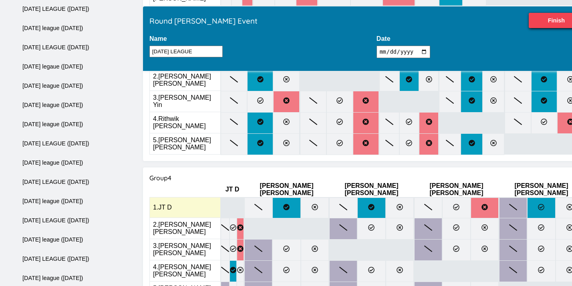
click at [538, 204] on icon at bounding box center [541, 207] width 6 height 6
click at [0, 0] on input "radio" at bounding box center [0, 0] width 0 height 0
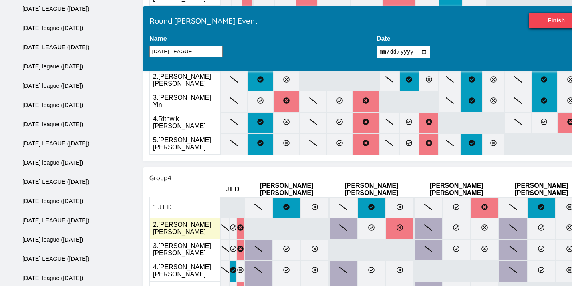
click at [397, 224] on icon at bounding box center [400, 227] width 6 height 6
click at [0, 0] on input "radio" at bounding box center [0, 0] width 0 height 0
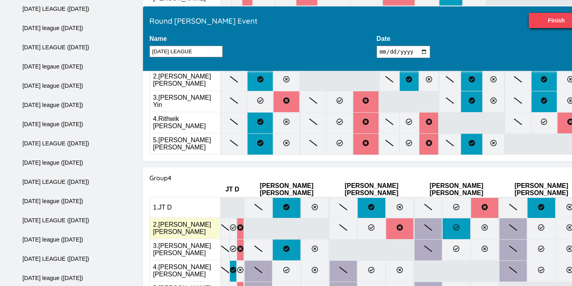
click at [453, 224] on icon at bounding box center [456, 227] width 6 height 6
click at [0, 0] on input "radio" at bounding box center [0, 0] width 0 height 0
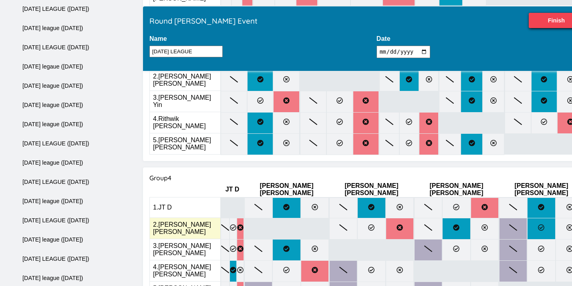
click at [527, 218] on label at bounding box center [541, 229] width 28 height 22
click at [0, 0] on input "radio" at bounding box center [0, 0] width 0 height 0
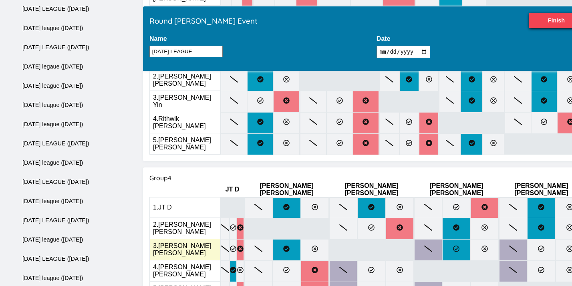
click at [442, 239] on label at bounding box center [456, 250] width 28 height 22
click at [0, 0] on input "radio" at bounding box center [0, 0] width 0 height 0
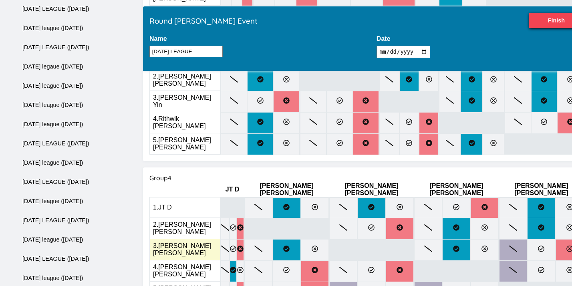
click at [556, 239] on label at bounding box center [570, 250] width 28 height 22
click at [0, 0] on input "radio" at bounding box center [0, 0] width 0 height 0
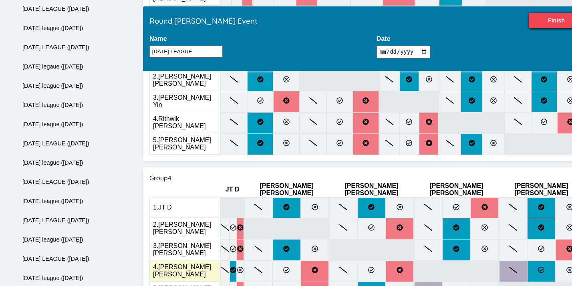
click at [527, 260] on label at bounding box center [541, 271] width 28 height 22
click at [0, 0] on input "radio" at bounding box center [0, 0] width 0 height 0
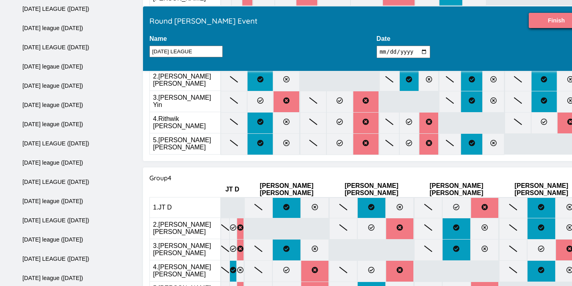
click at [529, 24] on input "Finish" at bounding box center [556, 20] width 55 height 15
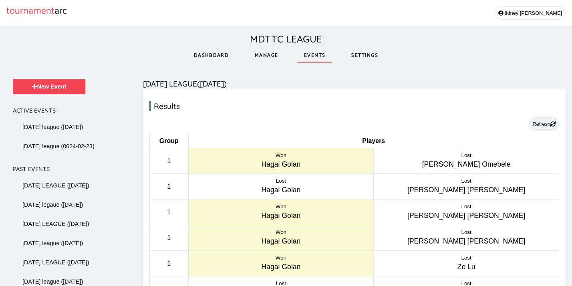
click at [544, 128] on button "Refresh" at bounding box center [544, 123] width 30 height 13
click at [260, 54] on link "Manage" at bounding box center [266, 56] width 36 height 28
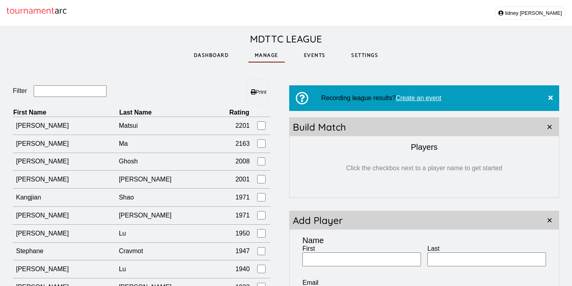
click at [211, 56] on link "Dashboard" at bounding box center [211, 56] width 48 height 28
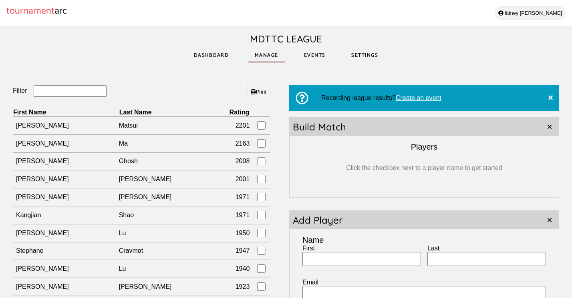
click at [550, 17] on button "lidney castro" at bounding box center [530, 12] width 71 height 13
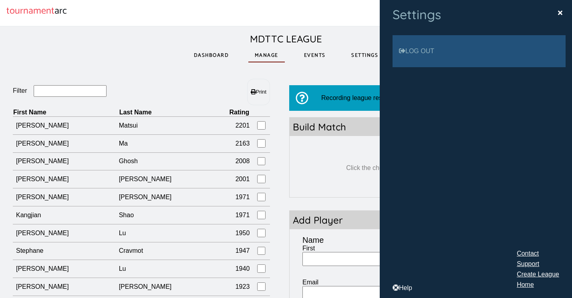
click at [485, 50] on link "Log out" at bounding box center [479, 51] width 173 height 32
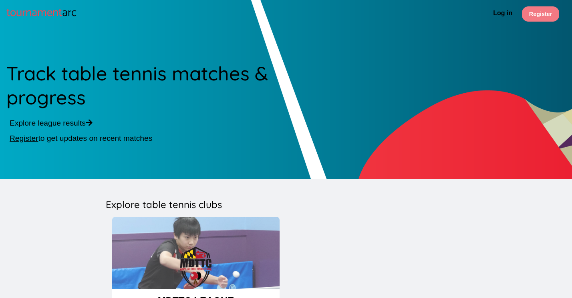
click at [552, 14] on link "Register" at bounding box center [540, 13] width 37 height 15
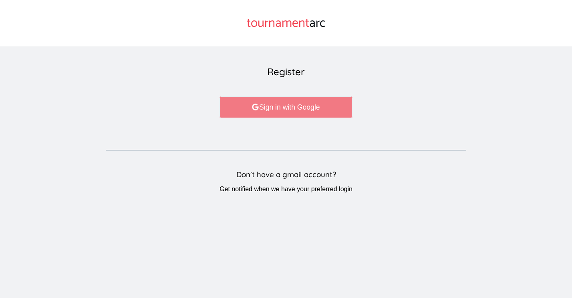
click at [303, 107] on link "Sign in with Google" at bounding box center [286, 108] width 133 height 22
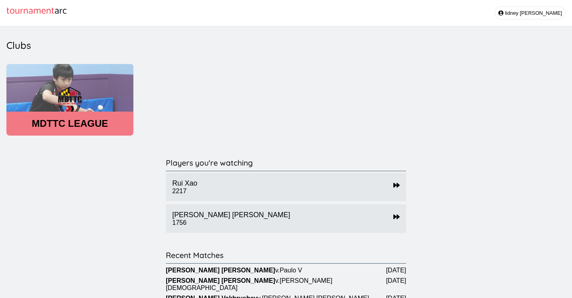
click at [79, 127] on header "MDTTC LEAGUE" at bounding box center [69, 123] width 127 height 11
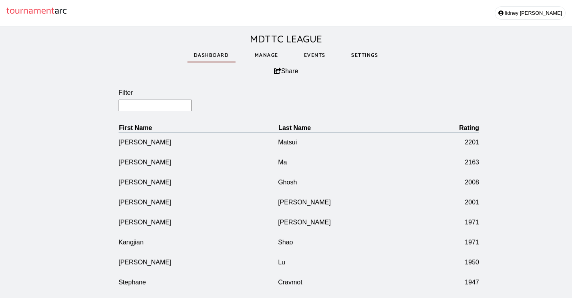
click at [272, 56] on link "Manage" at bounding box center [266, 56] width 36 height 28
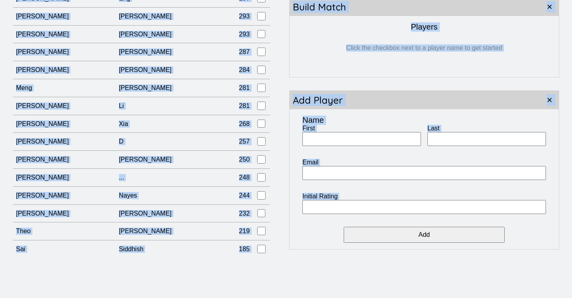
scroll to position [203, 0]
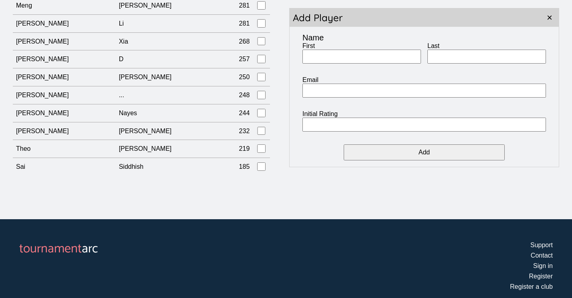
drag, startPoint x: 8, startPoint y: 125, endPoint x: 239, endPoint y: 177, distance: 236.2
click at [239, 177] on div "Filter Print First Name Last Name Rating [PERSON_NAME] 2201 [PERSON_NAME] 2163 …" at bounding box center [286, 25] width 572 height 324
copy header "Filter Print"
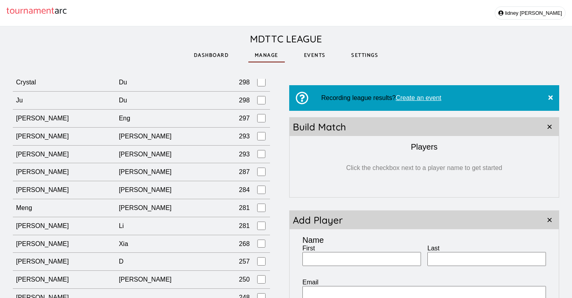
scroll to position [0, 0]
